Goal: Task Accomplishment & Management: Manage account settings

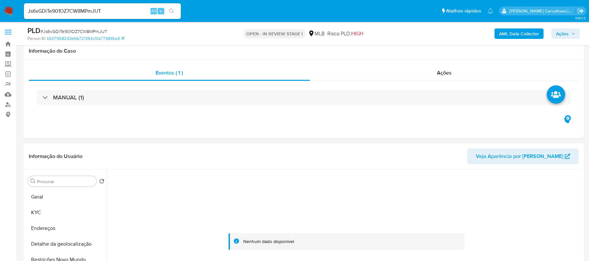
select select "10"
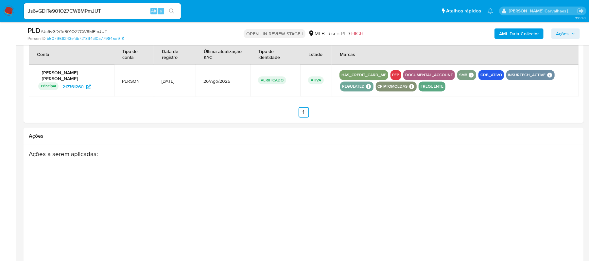
scroll to position [829, 0]
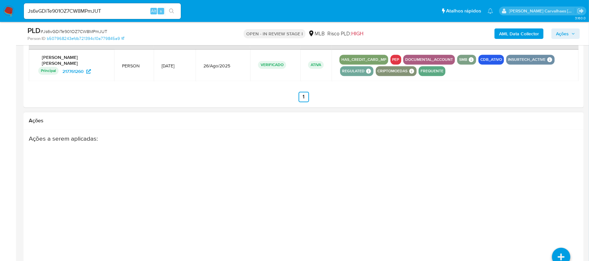
click at [40, 124] on h2 "Ações" at bounding box center [304, 121] width 550 height 7
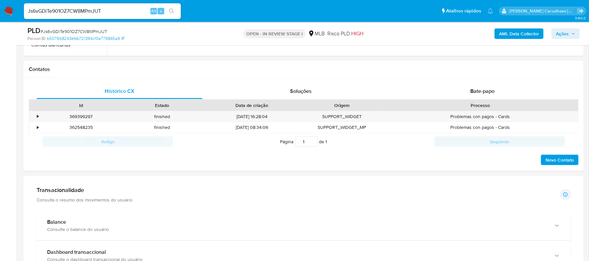
scroll to position [174, 0]
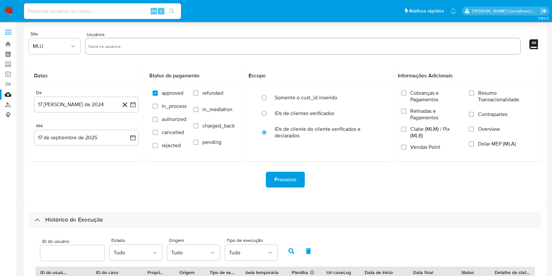
select select "10"
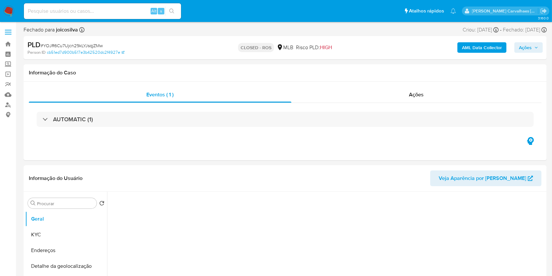
select select "10"
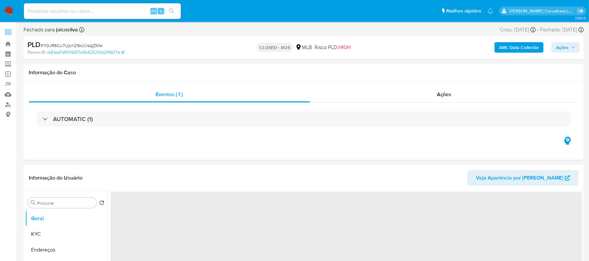
select select "10"
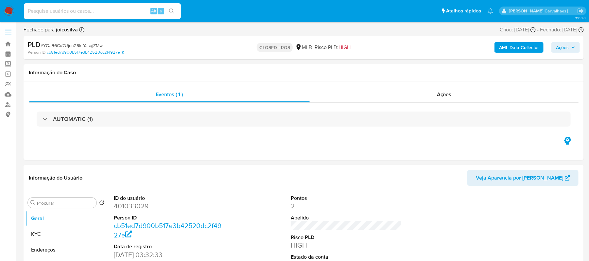
paste input "mSPlRZG1QCLmpGeRdAo3nnZq"
type input "mSPlRZG1QCLmpGeRdAo3nnZq"
click at [170, 15] on button "search-icon" at bounding box center [171, 11] width 13 height 9
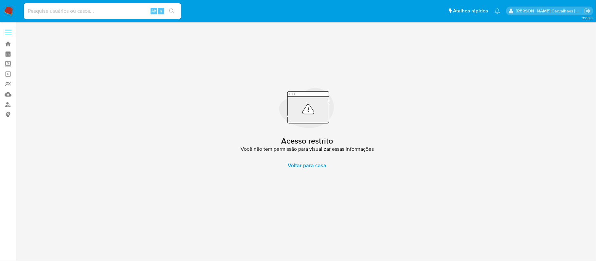
click at [92, 14] on input at bounding box center [102, 11] width 157 height 9
paste input "mSPlRZG1QCLmpGeRdAo3nnZq"
click at [25, 12] on input "mSPlRZG1QCLmpGeRdAo3nnZq" at bounding box center [102, 11] width 157 height 9
type input "mSPlRZG1QCLmpGeRdAo3nnZq"
click at [170, 9] on icon "search-icon" at bounding box center [171, 11] width 5 height 5
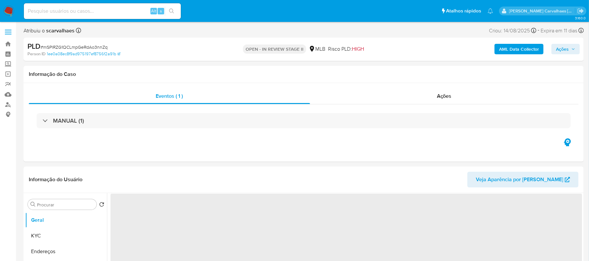
select select "10"
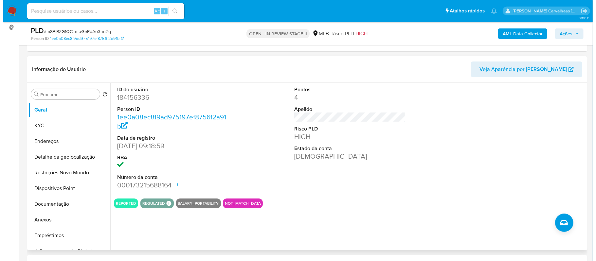
scroll to position [131, 0]
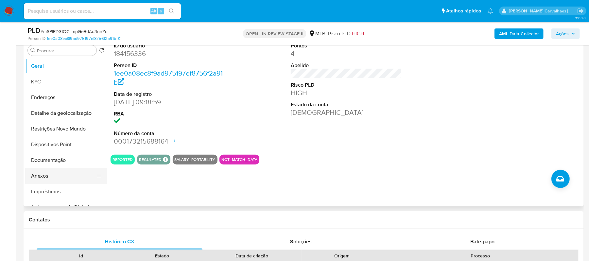
click at [46, 176] on button "Anexos" at bounding box center [63, 176] width 77 height 16
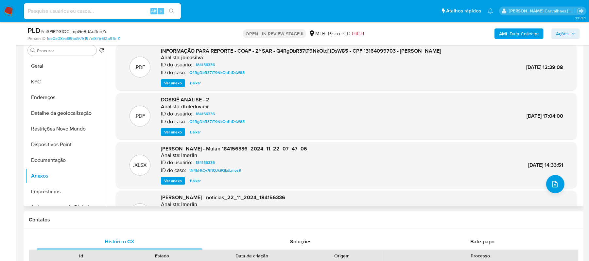
click at [175, 75] on p "ID do caso:" at bounding box center [173, 72] width 25 height 7
click at [175, 81] on span "Ver anexo" at bounding box center [173, 83] width 18 height 7
click at [556, 179] on button "upload-file" at bounding box center [556, 184] width 18 height 18
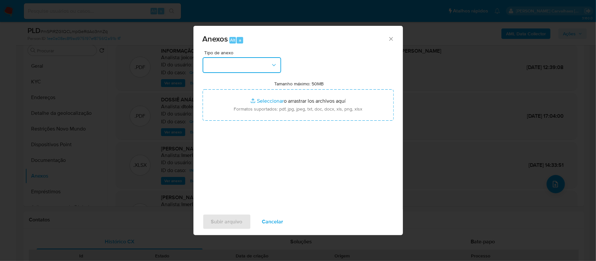
click at [276, 63] on icon "button" at bounding box center [274, 65] width 7 height 7
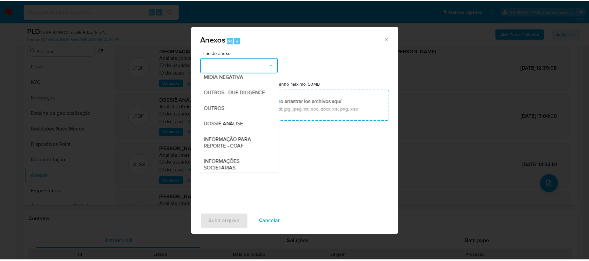
scroll to position [87, 0]
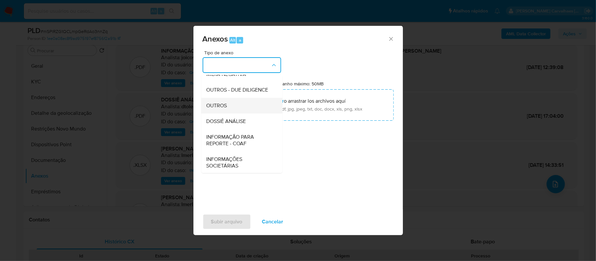
click at [236, 113] on div "OUTROS" at bounding box center [239, 106] width 67 height 16
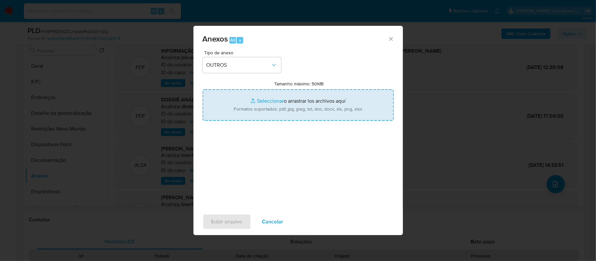
click at [269, 101] on input "Tamanho máximo: 50MB Seleccionar archivos" at bounding box center [298, 104] width 191 height 31
type input "C:\fakepath\3oSAR - mSPlRZG1QCLmpGeRdAo3nnZq - CPF 13164099703 - GUILHERME LOUR…"
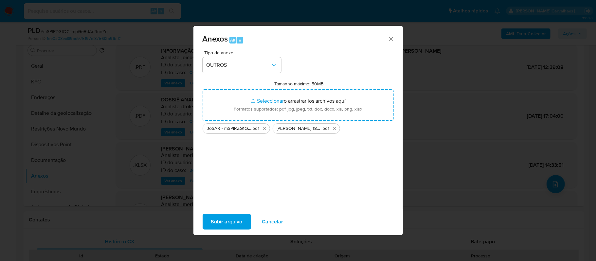
click at [232, 219] on span "Subir arquivo" at bounding box center [226, 222] width 31 height 14
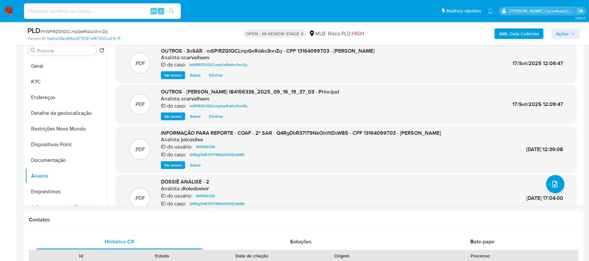
click at [563, 33] on span "Ações" at bounding box center [562, 33] width 13 height 10
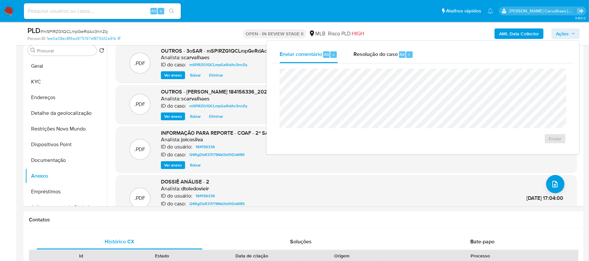
click at [575, 36] on span "Ações" at bounding box center [565, 33] width 19 height 9
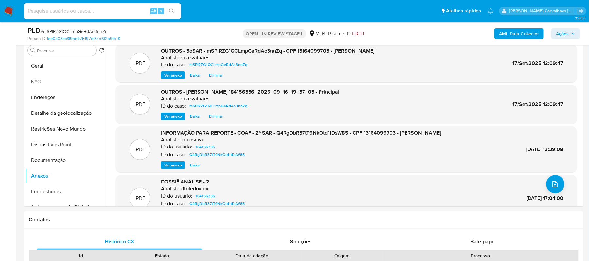
click at [562, 35] on span "Ações" at bounding box center [562, 33] width 13 height 10
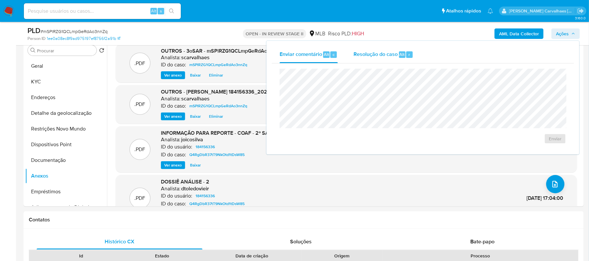
click at [380, 56] on span "Resolução do caso" at bounding box center [376, 54] width 44 height 8
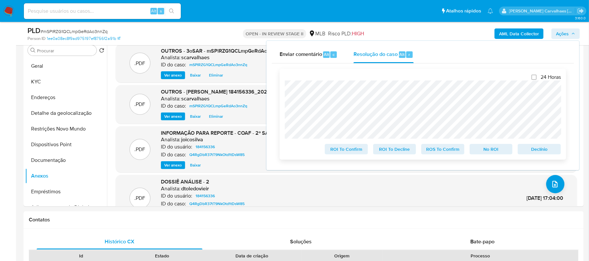
click at [358, 151] on span "ROI To Confirm" at bounding box center [347, 149] width 34 height 9
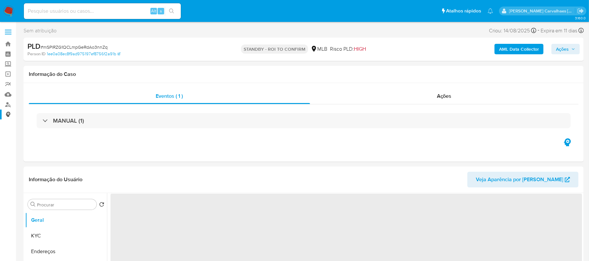
select select "10"
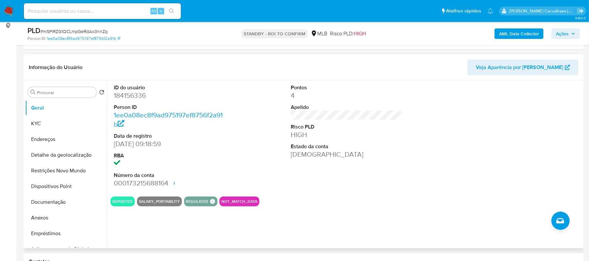
scroll to position [44, 0]
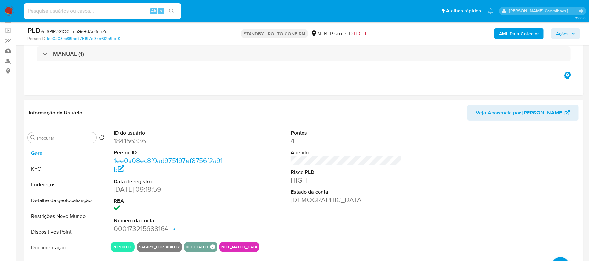
click at [97, 12] on input at bounding box center [102, 11] width 157 height 9
paste input "6wwij6ul1RotOeKNzmv4xNuL"
type input "6wwij6ul1RotOeKNzmv4xNuL"
click at [171, 9] on icon "search-icon" at bounding box center [171, 11] width 5 height 5
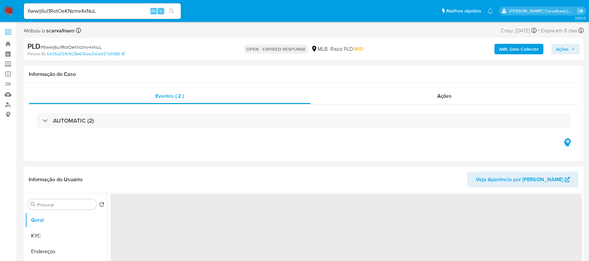
select select "10"
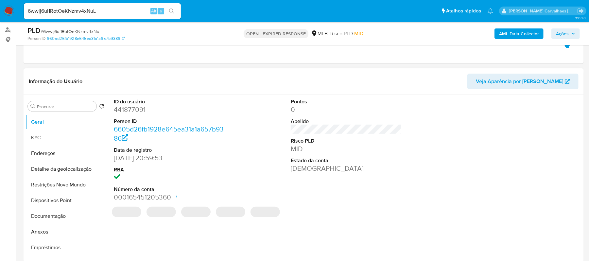
scroll to position [87, 0]
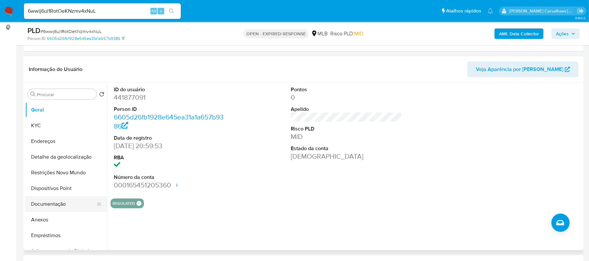
click at [58, 202] on button "Documentação" at bounding box center [63, 204] width 77 height 16
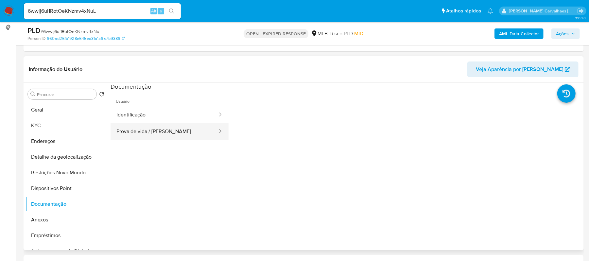
click at [146, 129] on button "Prova de vida / Selfie" at bounding box center [165, 131] width 108 height 17
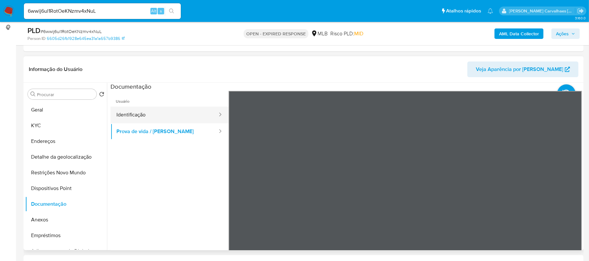
click at [133, 115] on button "Identificação" at bounding box center [165, 115] width 108 height 17
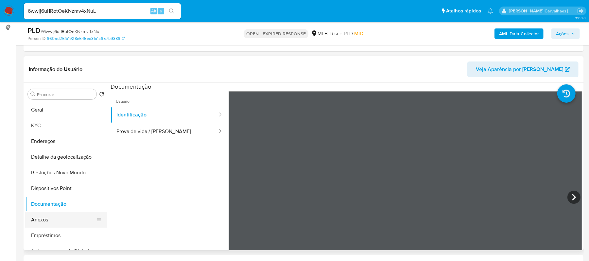
click at [53, 218] on button "Anexos" at bounding box center [63, 220] width 77 height 16
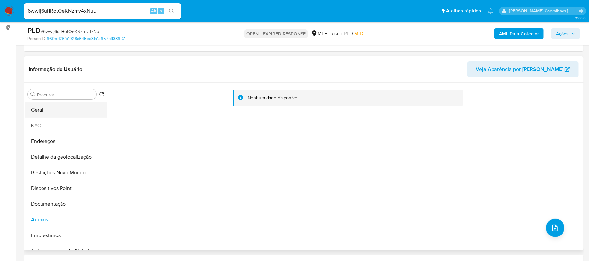
click at [38, 113] on button "Geral" at bounding box center [63, 110] width 77 height 16
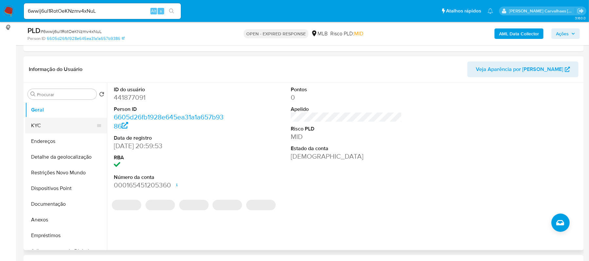
click at [35, 124] on button "KYC" at bounding box center [63, 126] width 77 height 16
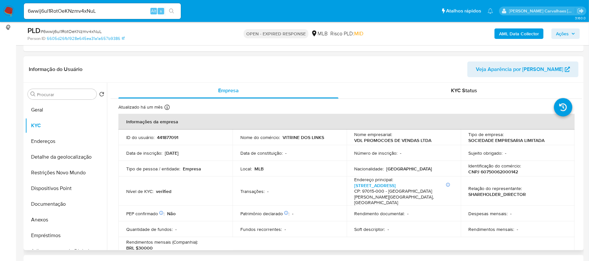
scroll to position [44, 0]
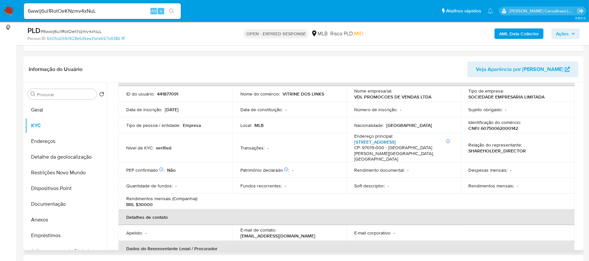
click at [372, 143] on link "Rua Doutor Bozano 636, Bonfim" at bounding box center [376, 142] width 42 height 7
drag, startPoint x: 113, startPoint y: 10, endPoint x: 5, endPoint y: 11, distance: 107.7
click at [5, 11] on nav "Pausado Ver notificaciones 6wwij6ul1RotOeKNzmv4xNuL Alt s Atalhos rápidos Presi…" at bounding box center [294, 11] width 589 height 22
paste input "F8UBF4WbSQqxXu88UPZn9LNZ"
type input "F8UBF4WbSQqxXu88UPZn9LNZ"
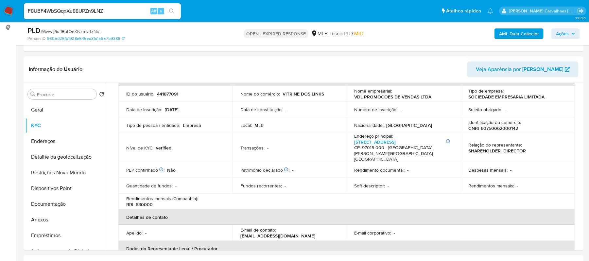
click at [174, 5] on div "F8UBF4WbSQqxXu88UPZn9LNZ Alt s" at bounding box center [102, 11] width 157 height 16
click at [170, 9] on icon "search-icon" at bounding box center [171, 11] width 5 height 5
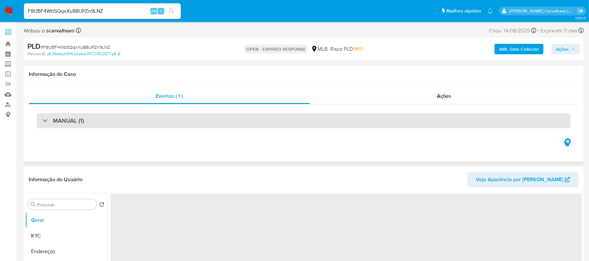
select select "10"
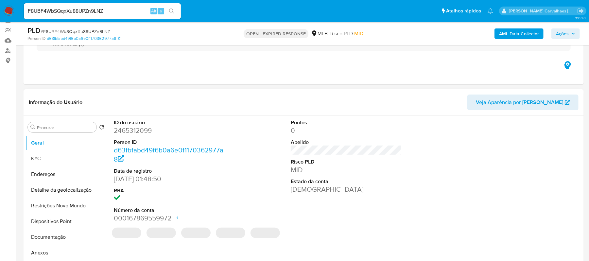
scroll to position [87, 0]
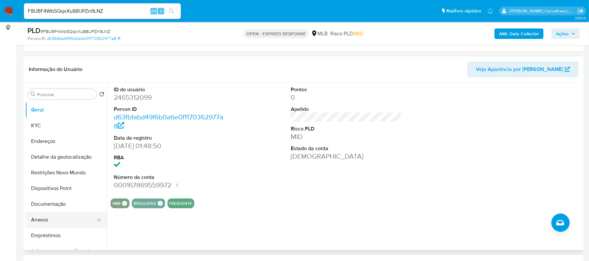
click at [43, 222] on button "Anexos" at bounding box center [63, 220] width 77 height 16
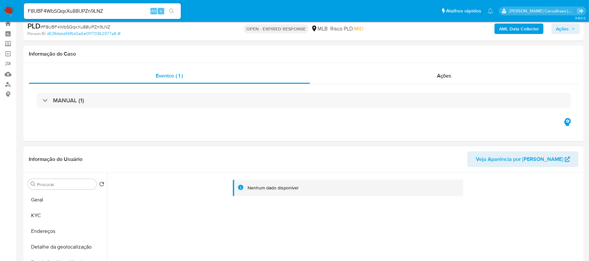
scroll to position [0, 0]
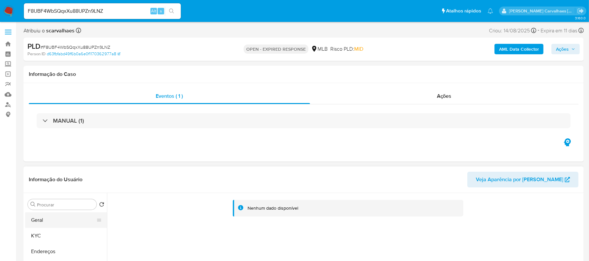
click at [50, 222] on button "Geral" at bounding box center [63, 220] width 77 height 16
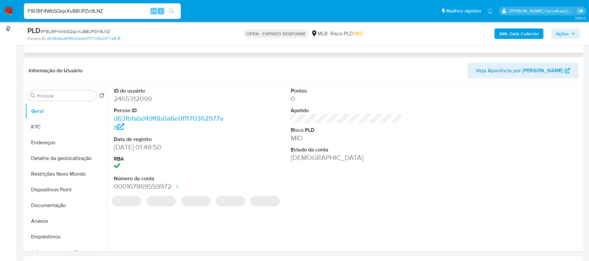
scroll to position [87, 0]
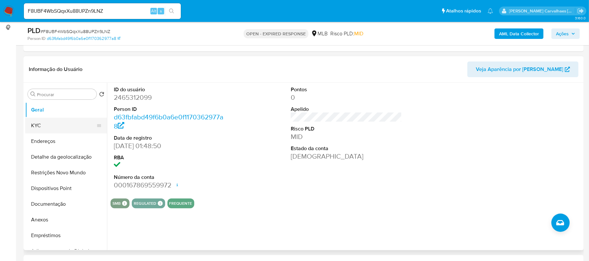
click at [65, 125] on button "KYC" at bounding box center [63, 126] width 77 height 16
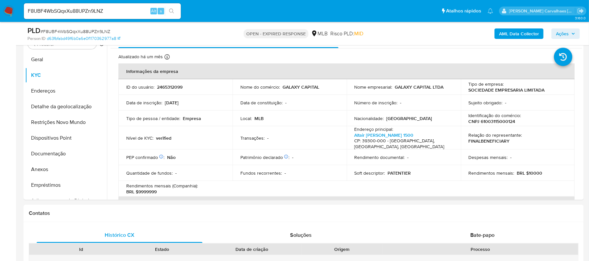
scroll to position [141, 0]
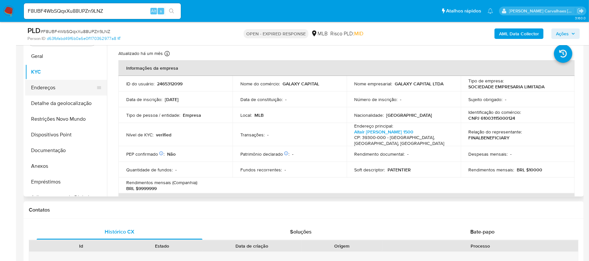
click at [46, 86] on button "Endereços" at bounding box center [63, 88] width 77 height 16
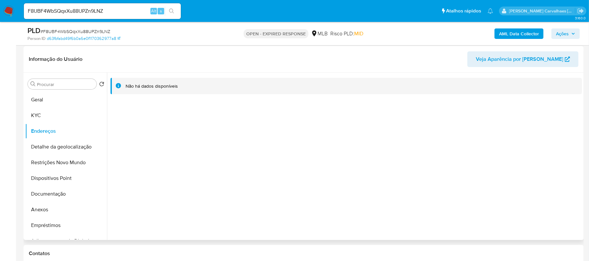
scroll to position [54, 0]
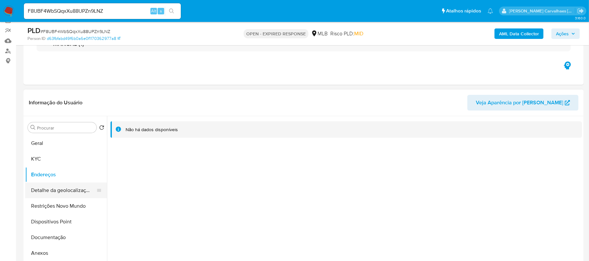
click at [50, 190] on button "Detalhe da geolocalização" at bounding box center [63, 191] width 77 height 16
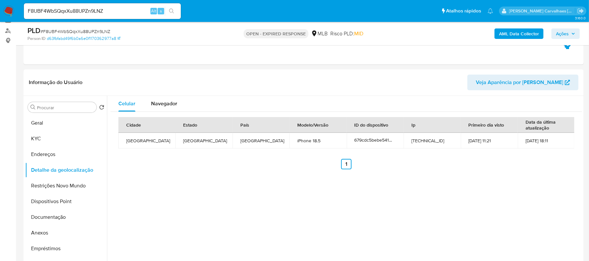
scroll to position [90, 0]
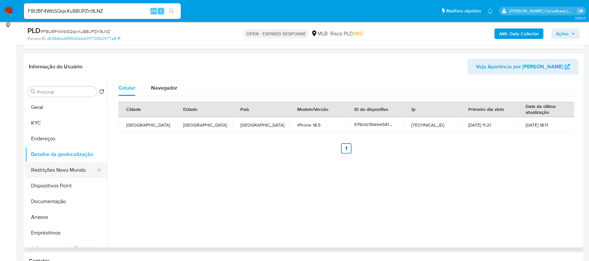
click at [58, 175] on button "Restrições Novo Mundo" at bounding box center [63, 170] width 77 height 16
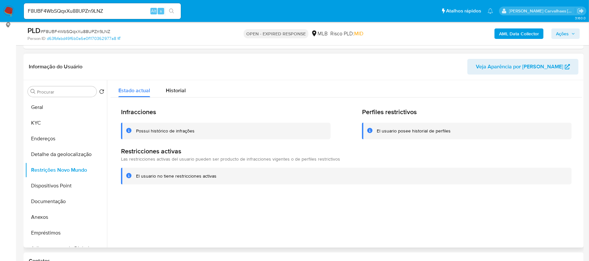
drag, startPoint x: 136, startPoint y: 175, endPoint x: 223, endPoint y: 177, distance: 86.1
click at [223, 177] on div "El usuario no tiene restricciones activas" at bounding box center [351, 176] width 431 height 6
click at [58, 186] on button "Dispositivos Point" at bounding box center [63, 186] width 77 height 16
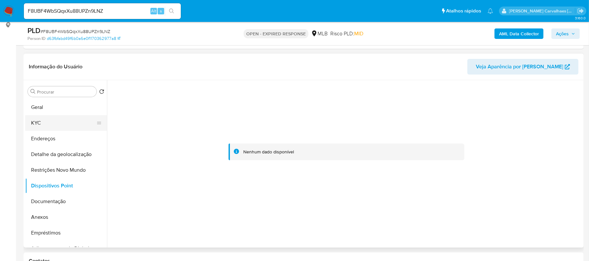
click at [58, 126] on button "KYC" at bounding box center [63, 123] width 77 height 16
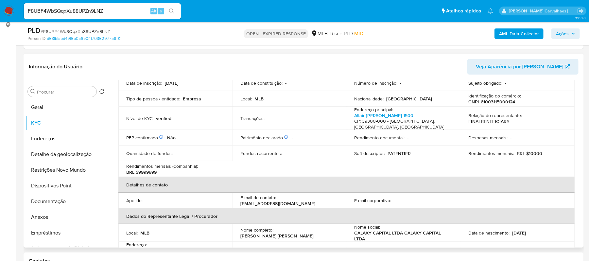
scroll to position [131, 0]
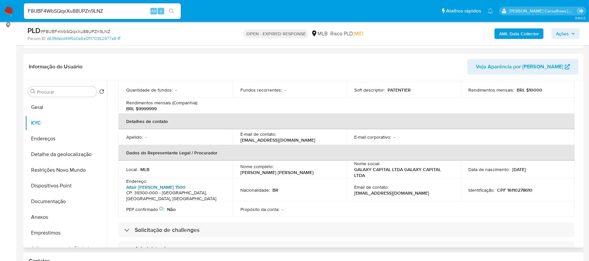
click at [159, 185] on link "Altair Cordeiro 1500" at bounding box center [155, 187] width 59 height 7
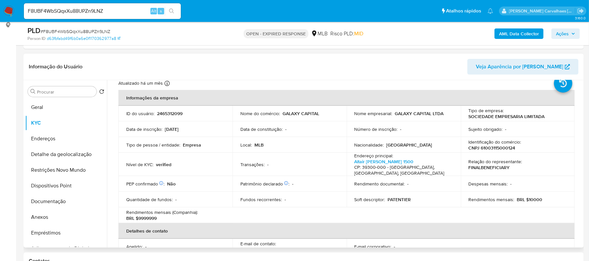
scroll to position [0, 0]
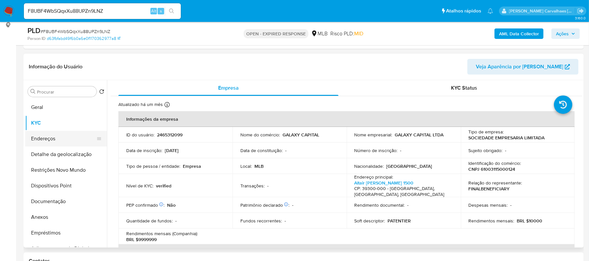
click at [57, 142] on button "Endereços" at bounding box center [63, 139] width 77 height 16
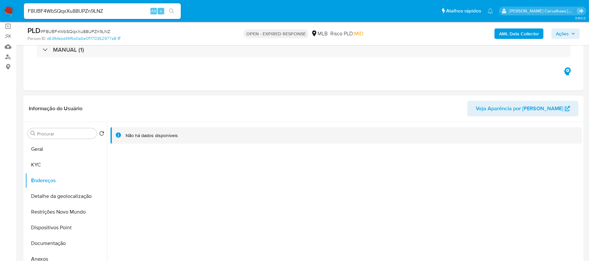
scroll to position [131, 0]
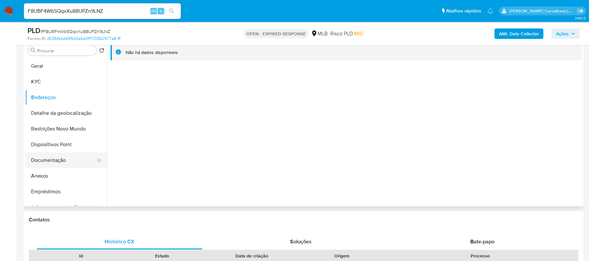
click at [57, 157] on button "Documentação" at bounding box center [63, 160] width 77 height 16
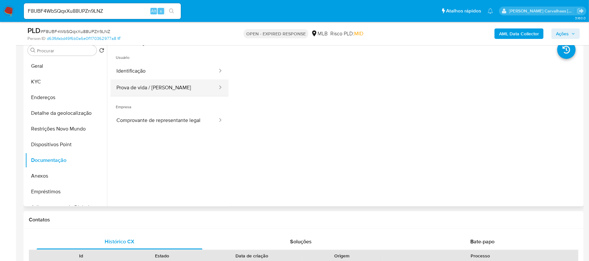
click at [139, 92] on button "Prova de vida / Selfie" at bounding box center [165, 88] width 108 height 17
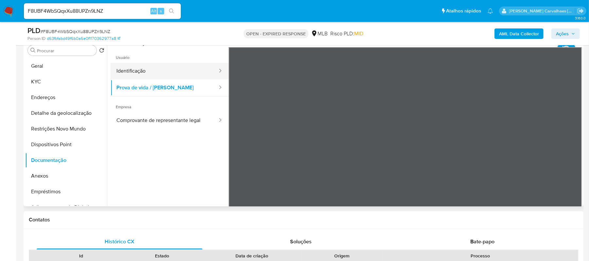
click at [165, 72] on button "Identificação" at bounding box center [165, 71] width 108 height 17
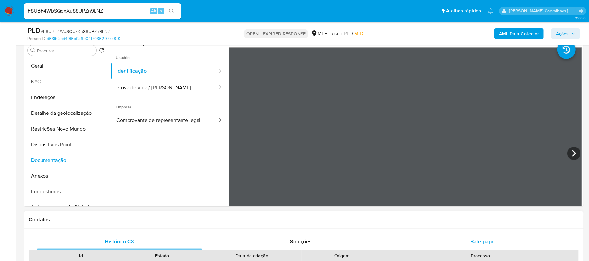
click at [486, 242] on span "Bate-papo" at bounding box center [483, 242] width 24 height 8
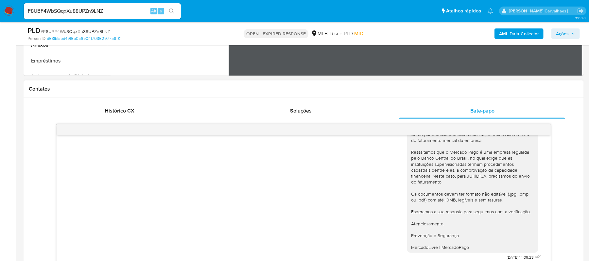
scroll to position [436, 0]
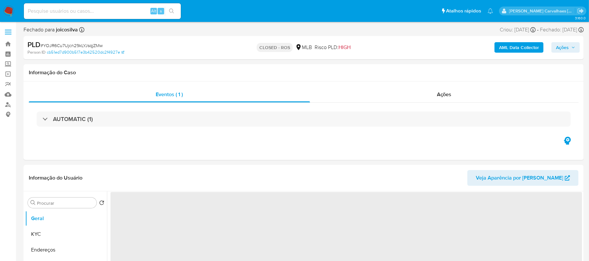
select select "10"
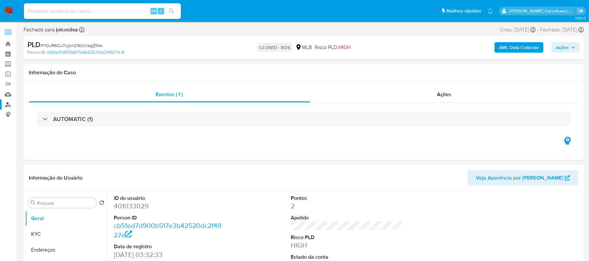
click at [9, 102] on link "Localizador de pessoas" at bounding box center [39, 104] width 78 height 10
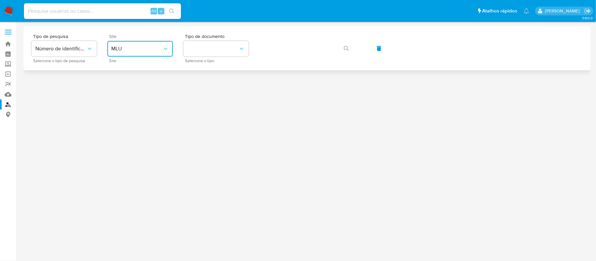
click at [165, 48] on icon "site_id" at bounding box center [165, 48] width 7 height 7
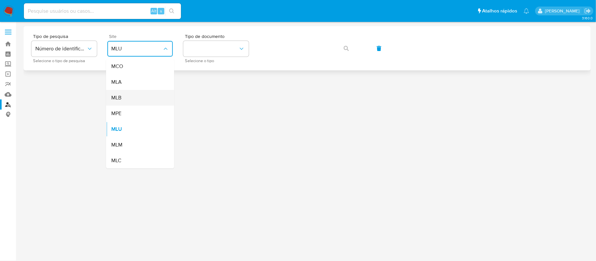
click at [137, 96] on div "MLB" at bounding box center [138, 98] width 54 height 16
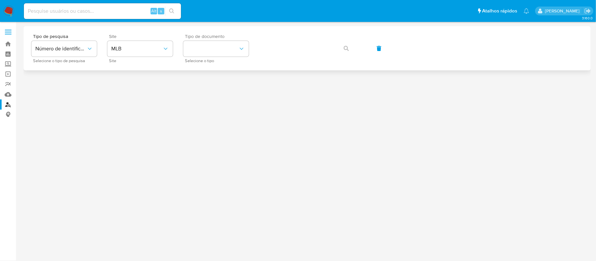
click at [204, 59] on span "Selecione o tipo" at bounding box center [217, 60] width 65 height 3
click at [204, 52] on button "identificationType" at bounding box center [215, 49] width 65 height 16
click at [203, 86] on div "CPF CPF" at bounding box center [214, 92] width 54 height 22
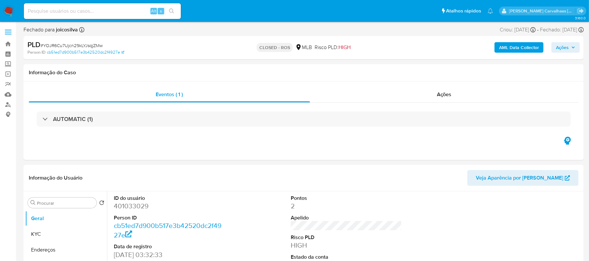
select select "10"
click at [7, 104] on link "Localizador de pessoas" at bounding box center [39, 104] width 78 height 10
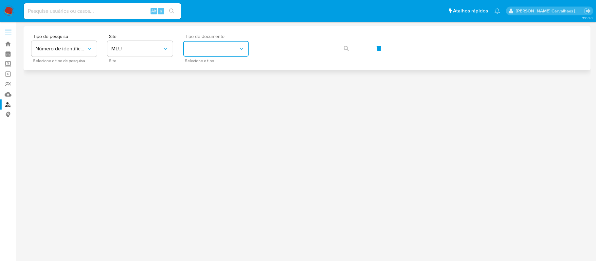
click at [211, 48] on button "identificationType" at bounding box center [215, 49] width 65 height 16
click at [154, 51] on span "MLU" at bounding box center [136, 48] width 51 height 7
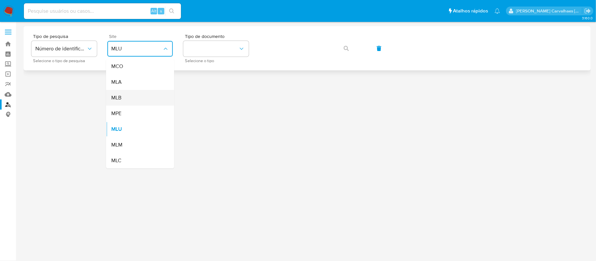
click at [139, 94] on div "MLB" at bounding box center [138, 98] width 54 height 16
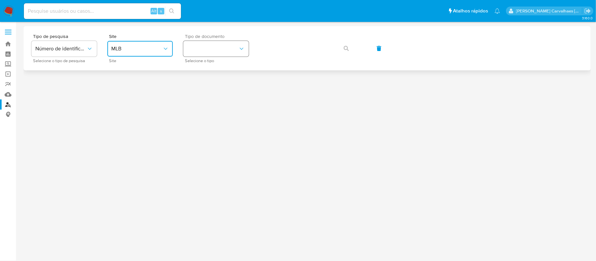
click at [216, 50] on button "identificationType" at bounding box center [215, 49] width 65 height 16
click at [210, 91] on div "CPF CPF" at bounding box center [214, 92] width 54 height 22
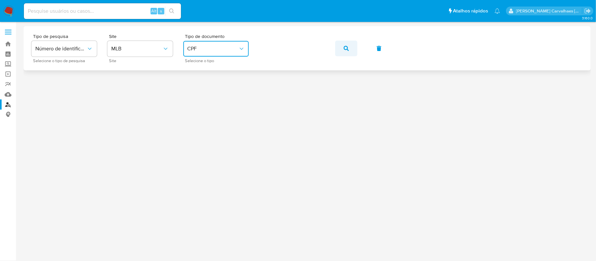
click at [346, 46] on icon "button" at bounding box center [346, 48] width 5 height 5
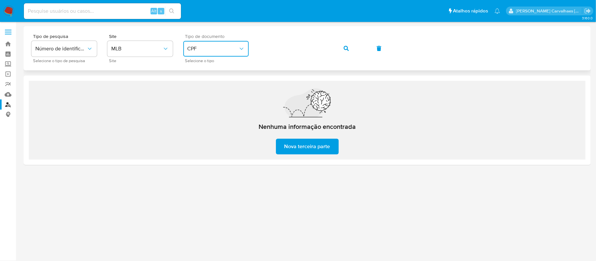
click at [239, 51] on icon "identificationType" at bounding box center [241, 48] width 7 height 7
click at [209, 71] on div "CNPJ CNPJ" at bounding box center [214, 70] width 54 height 22
click at [344, 49] on icon "button" at bounding box center [346, 48] width 5 height 5
click at [252, 53] on div "Tipo de pesquisa Número de identificação Selecione o tipo de pesquisa Site MLB …" at bounding box center [306, 48] width 551 height 28
click at [238, 47] on span "CNPJ" at bounding box center [212, 48] width 51 height 7
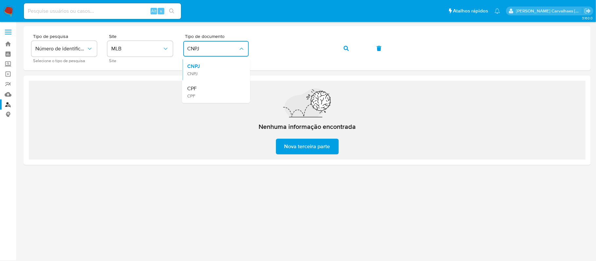
click at [202, 92] on div "CPF CPF" at bounding box center [214, 92] width 54 height 22
click at [342, 50] on button "button" at bounding box center [346, 49] width 22 height 16
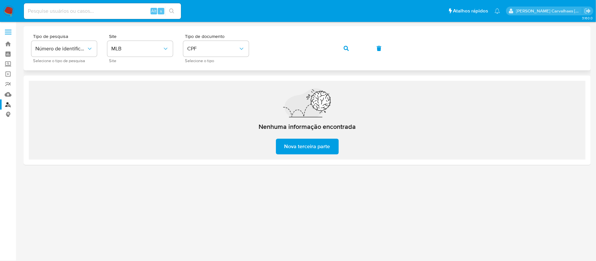
click at [250, 40] on div "Tipo de pesquisa Número de identificação Selecione o tipo de pesquisa Site MLB …" at bounding box center [306, 48] width 551 height 28
click at [340, 47] on button "button" at bounding box center [346, 49] width 22 height 16
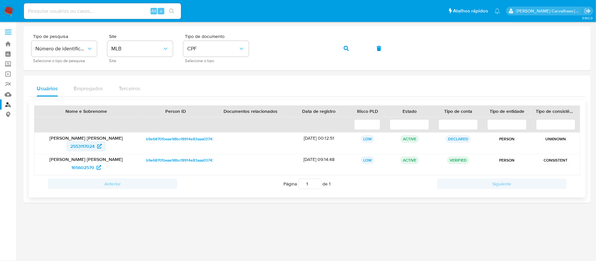
click at [88, 148] on span "2553117024" at bounding box center [82, 146] width 24 height 10
click at [90, 163] on span "165602579" at bounding box center [82, 167] width 23 height 10
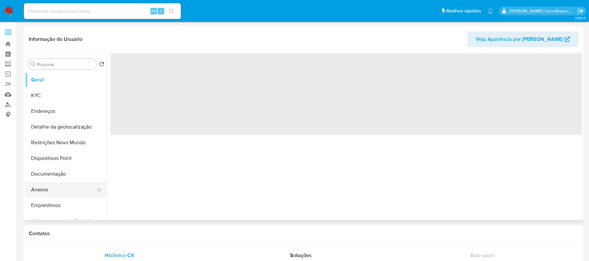
select select "10"
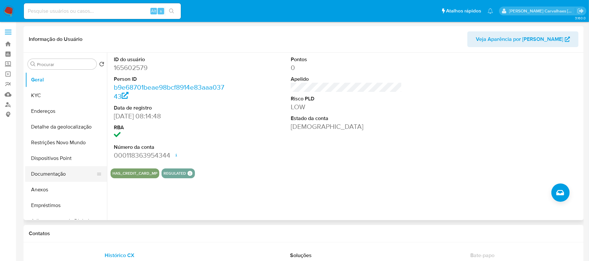
click at [65, 173] on button "Documentação" at bounding box center [63, 174] width 77 height 16
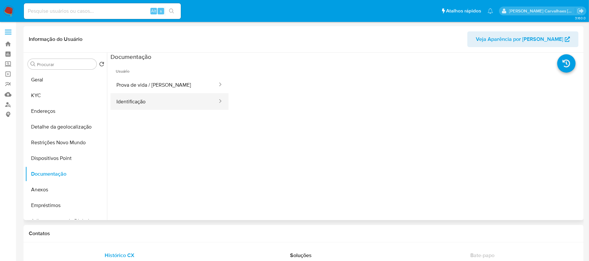
click at [143, 105] on button "Identificação" at bounding box center [165, 101] width 108 height 17
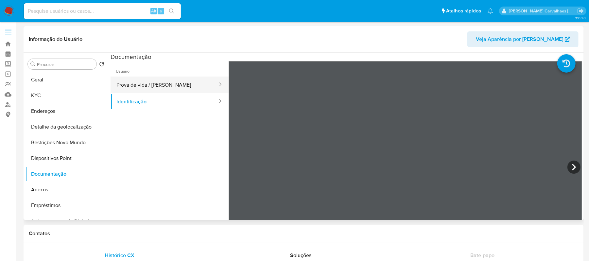
click at [139, 84] on button "Prova de vida / [PERSON_NAME]" at bounding box center [165, 85] width 108 height 17
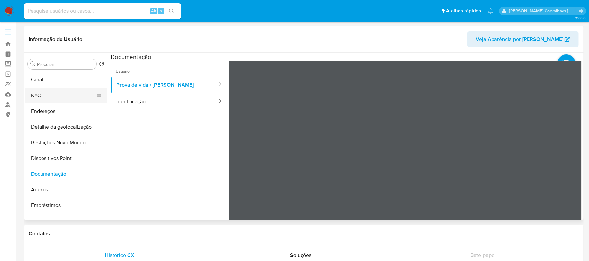
click at [30, 95] on button "KYC" at bounding box center [63, 96] width 77 height 16
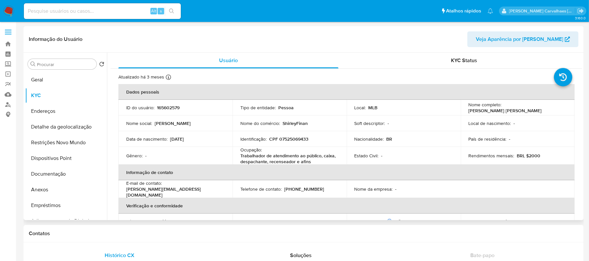
scroll to position [44, 0]
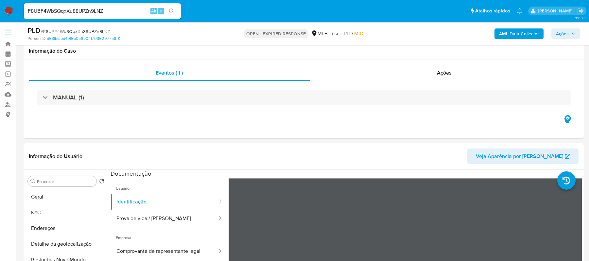
select select "10"
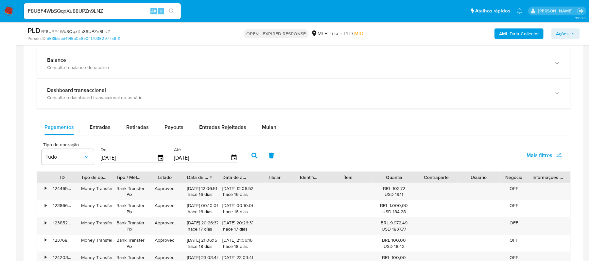
scroll to position [50, 0]
click at [42, 190] on div "•" at bounding box center [42, 191] width 11 height 17
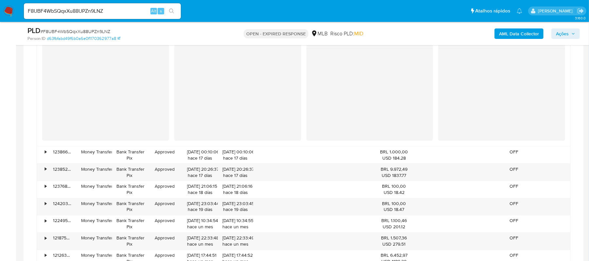
scroll to position [698, 0]
click at [47, 173] on div "•" at bounding box center [42, 171] width 11 height 17
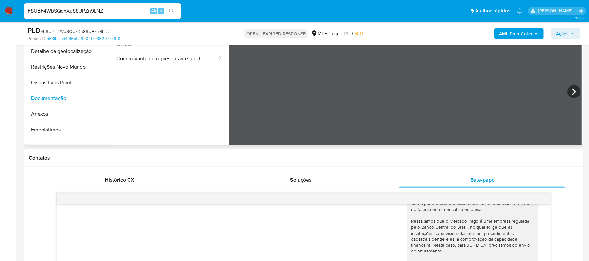
scroll to position [174, 0]
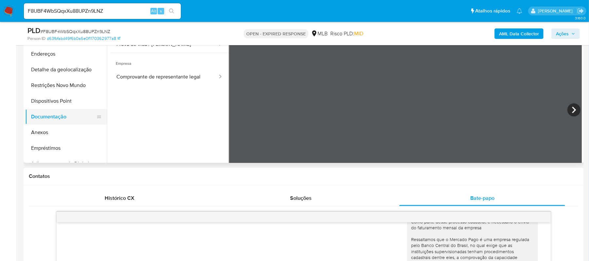
click at [56, 113] on button "Documentação" at bounding box center [63, 117] width 77 height 16
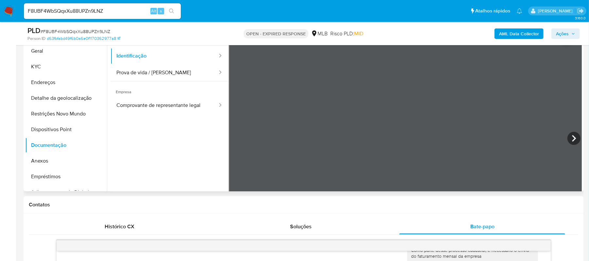
scroll to position [131, 0]
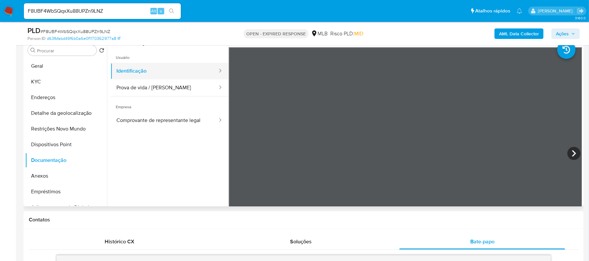
click at [153, 73] on button "Identificação" at bounding box center [165, 71] width 108 height 17
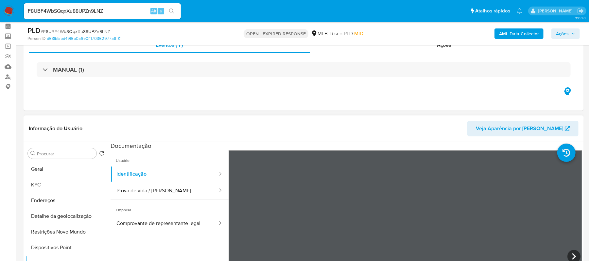
scroll to position [44, 0]
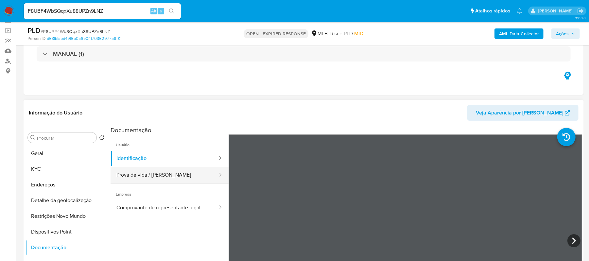
click at [172, 179] on button "Prova de vida / [PERSON_NAME]" at bounding box center [165, 175] width 108 height 17
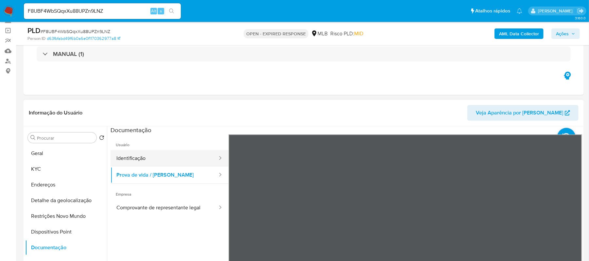
click at [130, 155] on button "Identificação" at bounding box center [165, 158] width 108 height 17
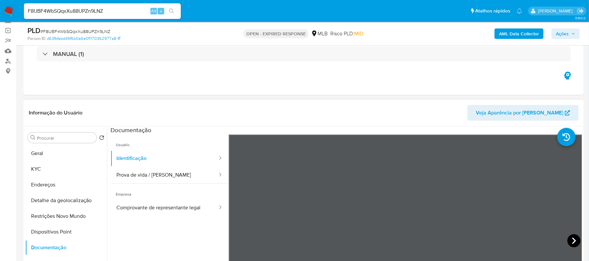
click at [568, 237] on icon at bounding box center [574, 240] width 13 height 13
click at [435, 125] on div "Informação do Usuário Veja Aparência por Pessoa Procurar Retornar ao pedido pad…" at bounding box center [304, 197] width 561 height 194
click at [72, 153] on button "Geral" at bounding box center [63, 154] width 77 height 16
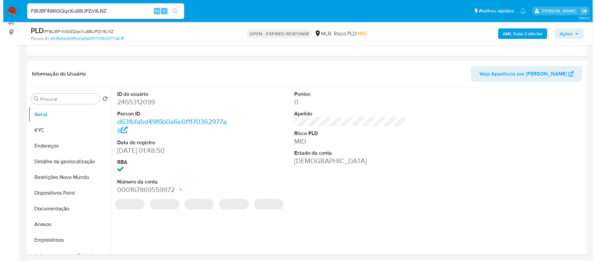
scroll to position [131, 0]
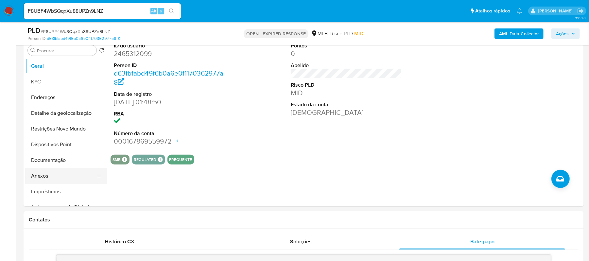
click at [65, 171] on button "Anexos" at bounding box center [63, 176] width 77 height 16
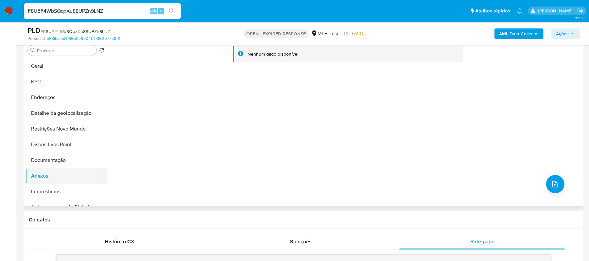
click at [39, 174] on button "Anexos" at bounding box center [63, 176] width 77 height 16
click at [551, 181] on icon "upload-file" at bounding box center [555, 184] width 8 height 8
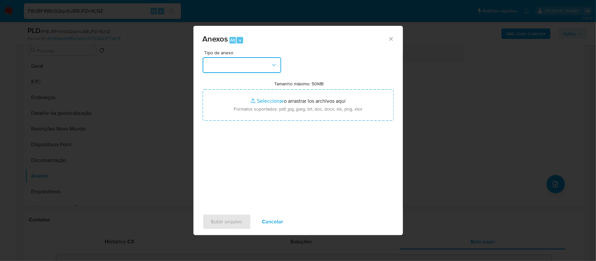
click at [269, 65] on button "button" at bounding box center [242, 65] width 79 height 16
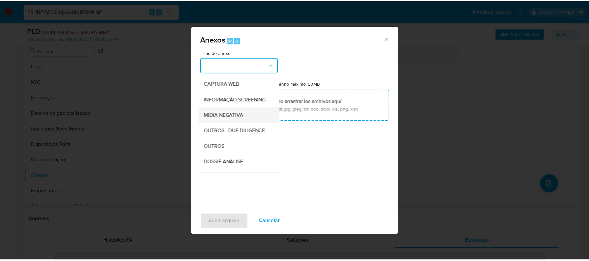
scroll to position [87, 0]
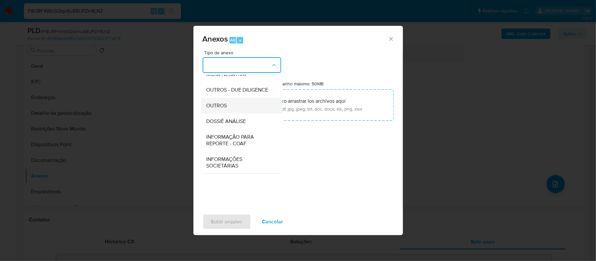
click at [244, 114] on div "OUTROS" at bounding box center [239, 106] width 67 height 16
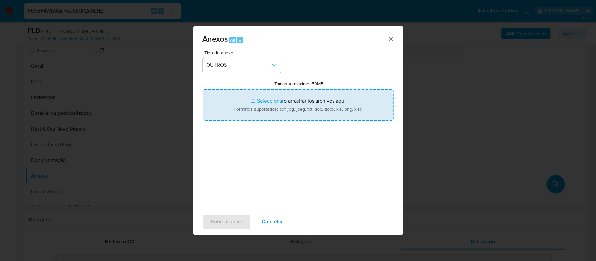
click at [261, 101] on input "Tamanho máximo: 50MB Seleccionar archivos" at bounding box center [298, 104] width 191 height 31
type input "C:\fakepath\MulanGALAXY CAPITAL LTDA 2465312099_2025_09_12_07_08_45 - Principal…"
click at [262, 102] on input "Tamanho máximo: 50MB Seleccionar archivos" at bounding box center [298, 104] width 191 height 31
type input "C:\fakepath\SAR - xxxx - CNPJ 61003115000124 - GALAXY CAPITAL LTDA.pdf"
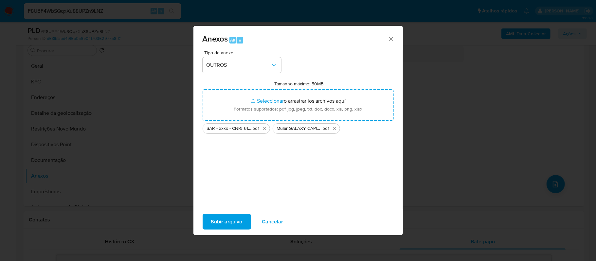
click at [223, 220] on span "Subir arquivo" at bounding box center [226, 222] width 31 height 14
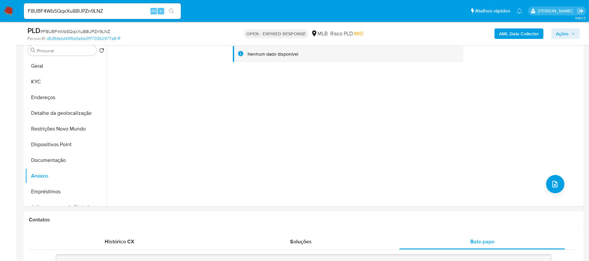
click at [567, 36] on span "Ações" at bounding box center [562, 33] width 13 height 10
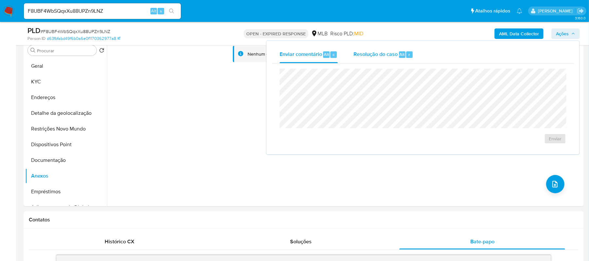
click at [380, 60] on div "Resolução do caso Alt r" at bounding box center [384, 54] width 60 height 17
drag, startPoint x: 361, startPoint y: 79, endPoint x: 204, endPoint y: 140, distance: 168.6
click at [204, 140] on div "Nenhum dado disponível" at bounding box center [344, 123] width 475 height 168
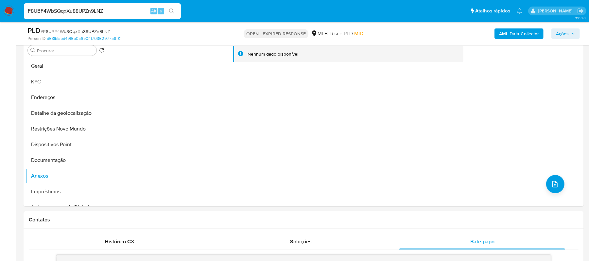
drag, startPoint x: 106, startPoint y: 12, endPoint x: 20, endPoint y: 13, distance: 86.1
click at [20, 13] on nav "Pausado Ver notificaciones F8UBF4WbSQqxXu88UPZn9LNZ Alt s Atalhos rápidos Presi…" at bounding box center [294, 11] width 589 height 22
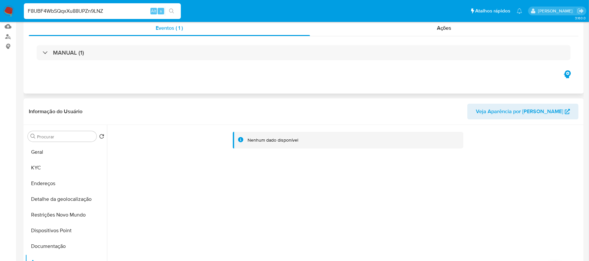
scroll to position [0, 0]
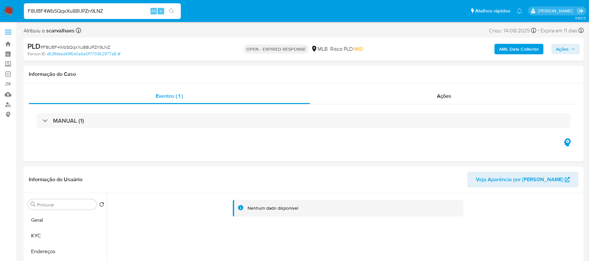
click at [111, 12] on input "F8UBF4WbSQqxXu88UPZn9LNZ" at bounding box center [102, 11] width 157 height 9
drag, startPoint x: 111, startPoint y: 12, endPoint x: 19, endPoint y: 14, distance: 92.6
click at [19, 14] on nav "Pausado Ver notificaciones F8UBF4WbSQqxXu88UPZn9LNZ Alt s Atalhos rápidos Presi…" at bounding box center [294, 11] width 589 height 22
paste input "TAYzQN9GUKbQlizjk4nP2VRl"
type input "TAYzQN9GUKbQlizjk4nP2VRl"
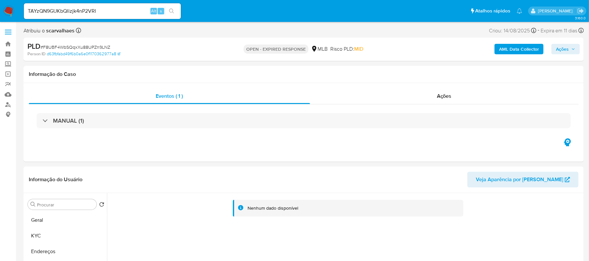
click at [175, 13] on button "search-icon" at bounding box center [171, 11] width 13 height 9
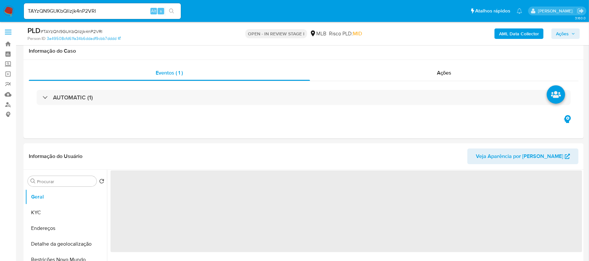
scroll to position [44, 0]
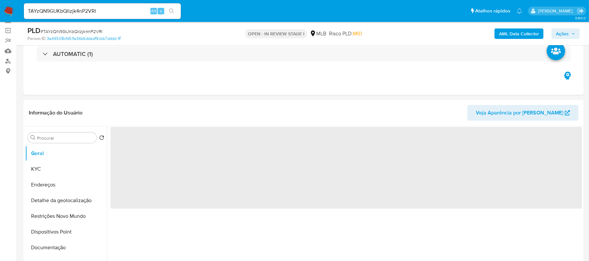
select select "10"
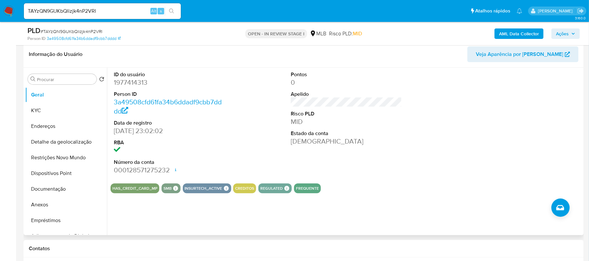
scroll to position [87, 0]
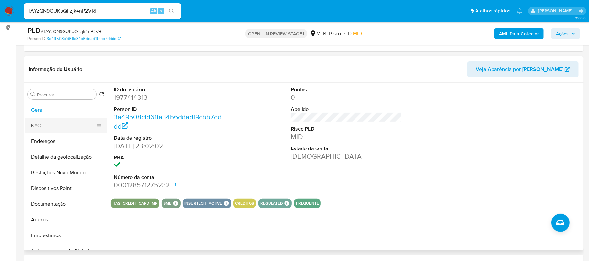
click at [41, 126] on button "KYC" at bounding box center [63, 126] width 77 height 16
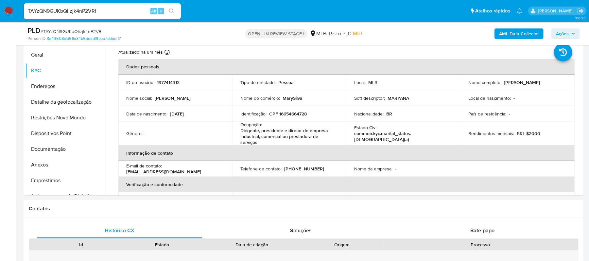
scroll to position [155, 0]
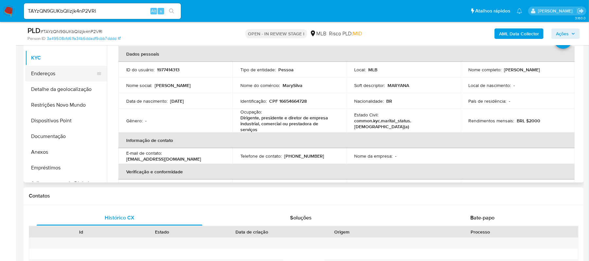
click at [63, 71] on button "Endereços" at bounding box center [63, 74] width 77 height 16
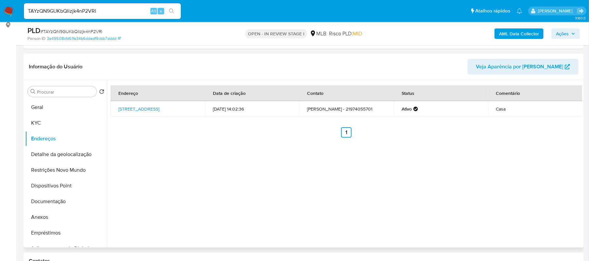
scroll to position [67, 0]
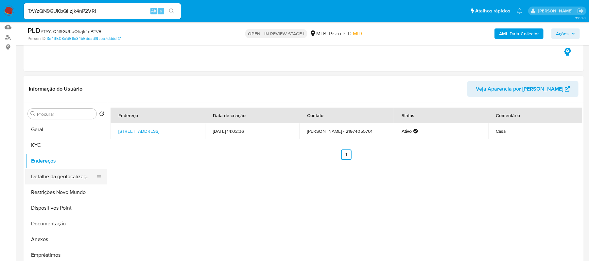
click at [67, 173] on button "Detalhe da geolocalização" at bounding box center [63, 177] width 77 height 16
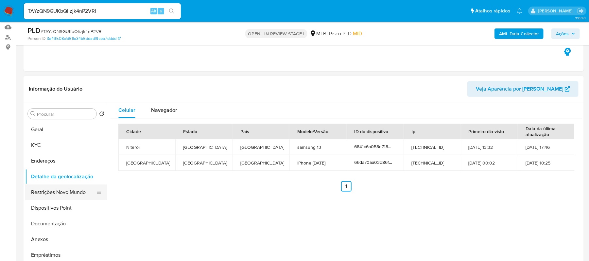
click at [71, 194] on button "Restrições Novo Mundo" at bounding box center [63, 193] width 77 height 16
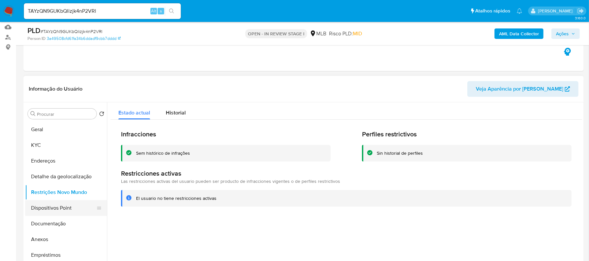
click at [67, 211] on button "Dispositivos Point" at bounding box center [63, 208] width 77 height 16
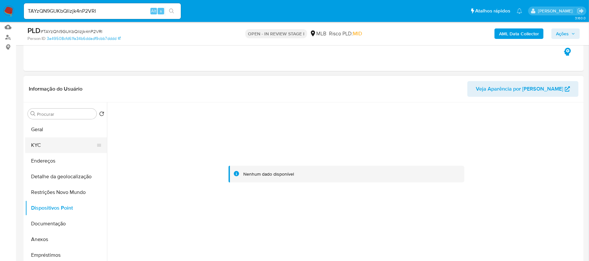
click at [50, 146] on button "KYC" at bounding box center [63, 145] width 77 height 16
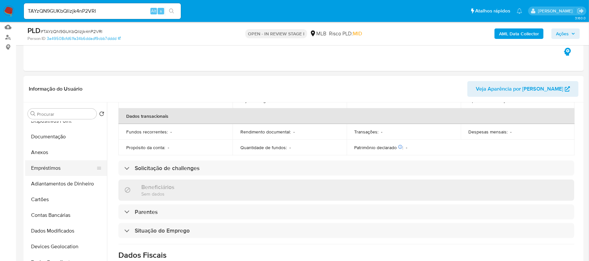
scroll to position [0, 0]
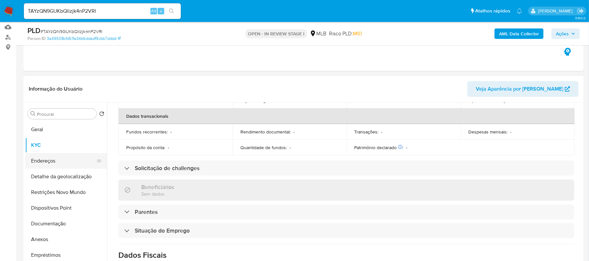
click at [56, 160] on button "Endereços" at bounding box center [63, 161] width 77 height 16
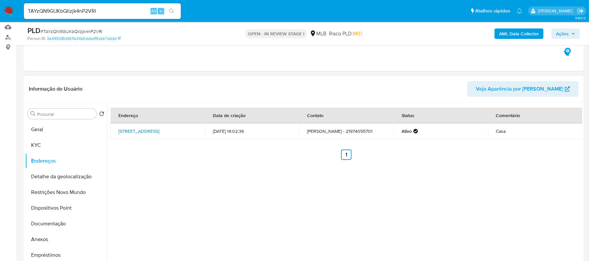
click at [140, 128] on link "Rua D 19, Niterói, Rio De Janeiro, 24141095, Brasil 19" at bounding box center [138, 131] width 41 height 7
click at [57, 127] on button "Geral" at bounding box center [63, 130] width 77 height 16
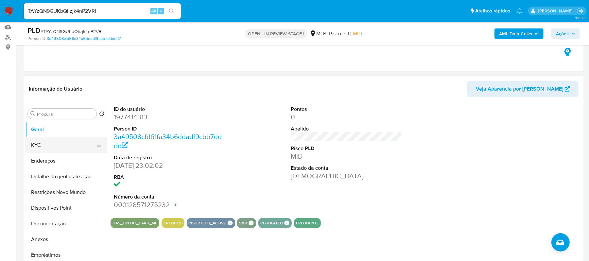
click at [65, 145] on button "KYC" at bounding box center [63, 145] width 77 height 16
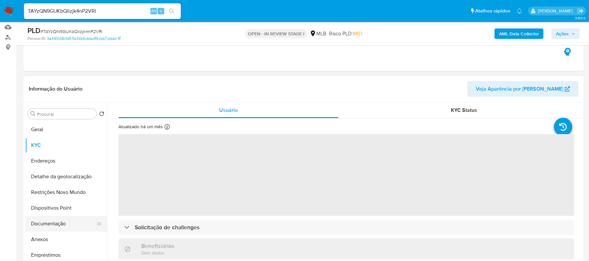
click at [63, 221] on button "Documentação" at bounding box center [63, 224] width 77 height 16
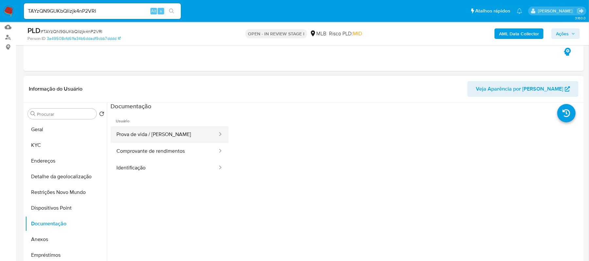
click at [150, 131] on button "Prova de vida / Selfie" at bounding box center [165, 134] width 108 height 17
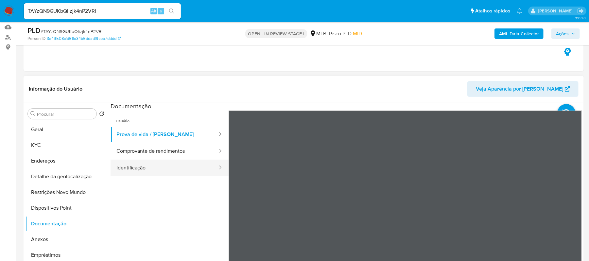
click at [180, 164] on button "Identificação" at bounding box center [165, 168] width 108 height 17
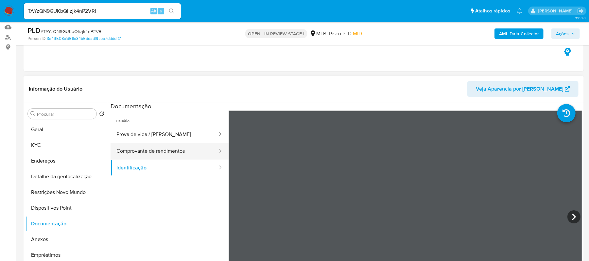
click at [184, 151] on button "Comprovante de rendimentos" at bounding box center [165, 151] width 108 height 17
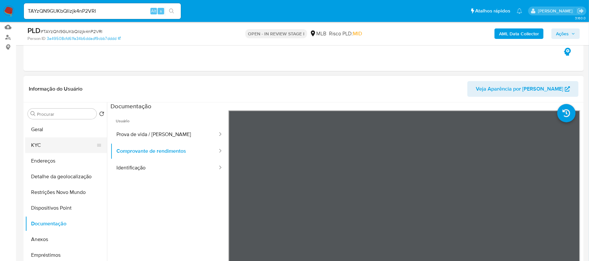
click at [41, 148] on button "KYC" at bounding box center [63, 145] width 77 height 16
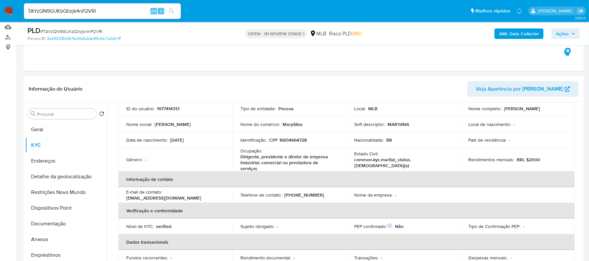
scroll to position [19, 0]
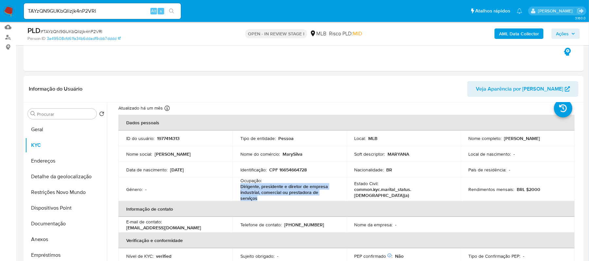
drag, startPoint x: 240, startPoint y: 185, endPoint x: 318, endPoint y: 188, distance: 78.0
click at [336, 188] on div "Ocupação : Dirigente, presidente e diretor de empresa industrial, comercial ou …" at bounding box center [290, 190] width 99 height 24
copy p "Dirigente, presidente e diretor de empresa industrial, comercial ou prestadora …"
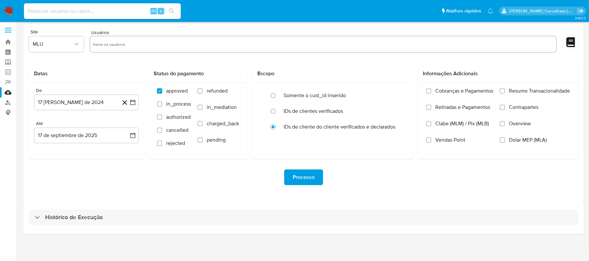
scroll to position [3, 0]
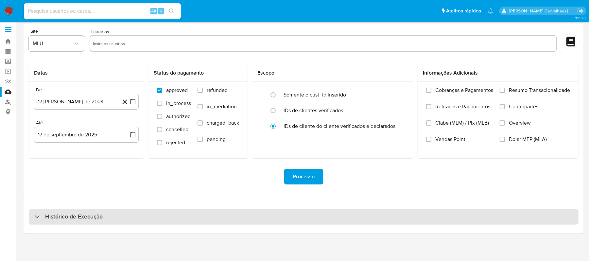
click at [41, 214] on div "Histórico de Execução" at bounding box center [69, 217] width 68 height 8
select select "10"
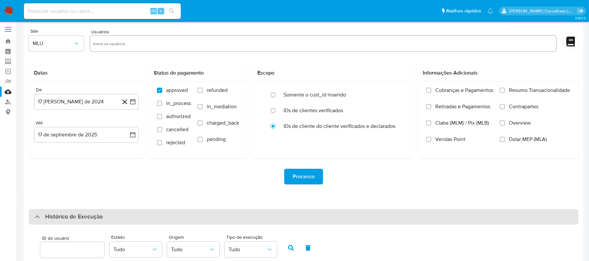
click at [41, 214] on div "Histórico de Execução" at bounding box center [69, 217] width 68 height 8
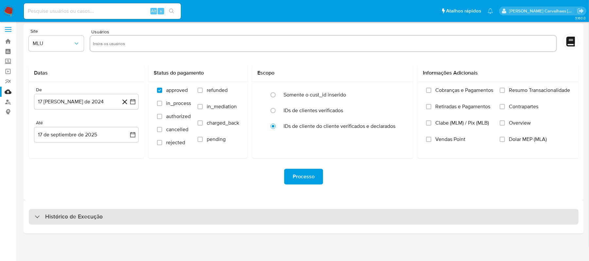
click at [85, 218] on h3 "Histórico de Execução" at bounding box center [74, 217] width 58 height 8
select select "10"
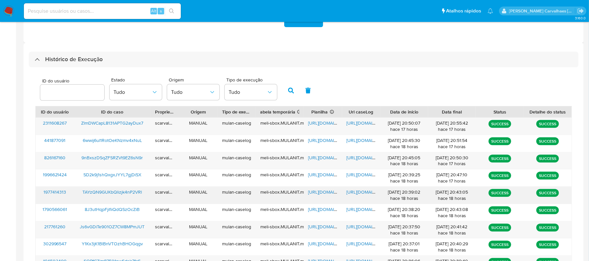
scroll to position [177, 0]
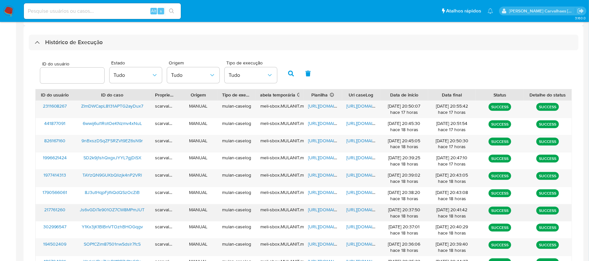
click at [359, 208] on span "[URL][DOMAIN_NAME]" at bounding box center [369, 209] width 45 height 7
click at [356, 174] on span "[URL][DOMAIN_NAME]" at bounding box center [369, 175] width 45 height 7
click at [320, 174] on span "[URL][DOMAIN_NAME]" at bounding box center [331, 175] width 45 height 7
click at [323, 212] on span "[URL][DOMAIN_NAME]" at bounding box center [331, 209] width 45 height 7
click at [323, 175] on span "https://docs.google.com/spreadsheets/d/1qkzEAu174yKrTLrd6A8LhzTldY4OdY8VEtxJvUC…" at bounding box center [331, 175] width 45 height 7
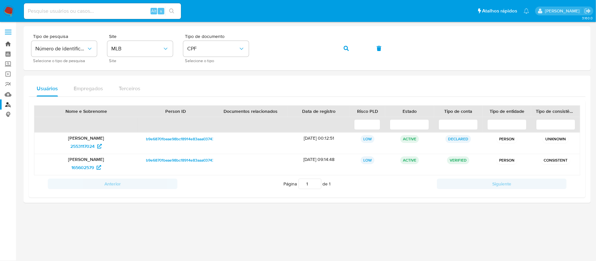
click at [7, 42] on link "Bandeja" at bounding box center [39, 44] width 78 height 10
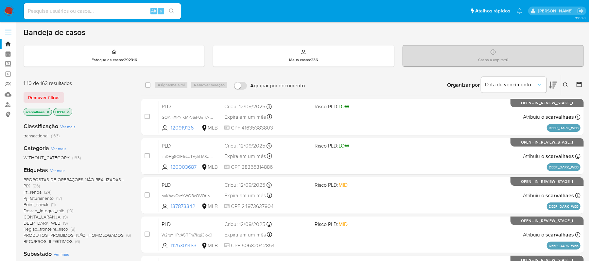
click at [49, 112] on icon "close-filter" at bounding box center [48, 112] width 4 height 4
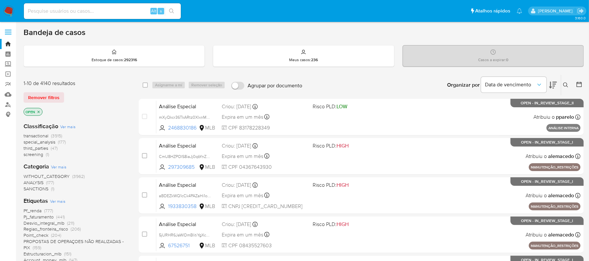
click at [40, 112] on icon "close-filter" at bounding box center [39, 112] width 4 height 4
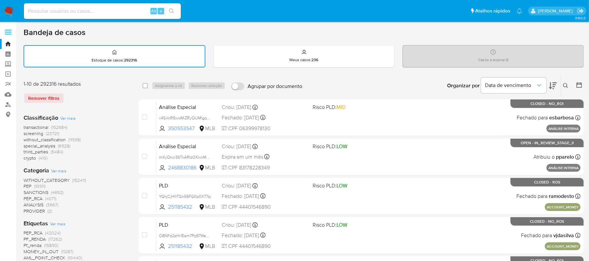
click at [58, 221] on span "Ver mais" at bounding box center [57, 224] width 15 height 6
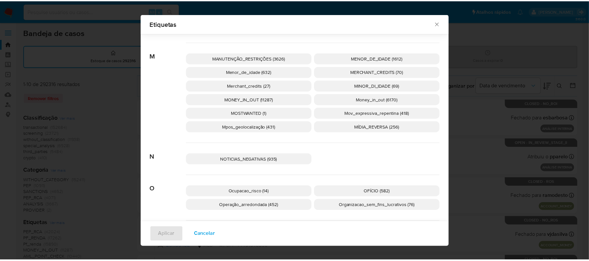
scroll to position [1217, 0]
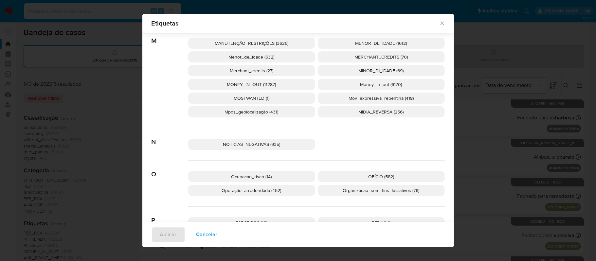
click at [247, 192] on span "Operação_arredondada (452)" at bounding box center [252, 190] width 60 height 7
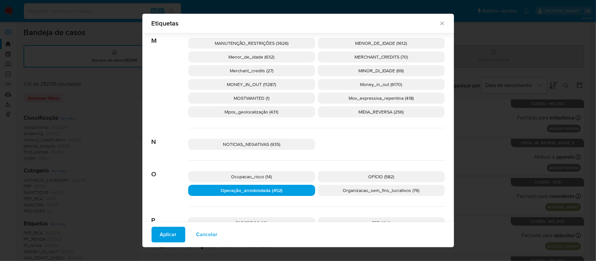
click at [160, 240] on span "Aplicar" at bounding box center [168, 235] width 17 height 14
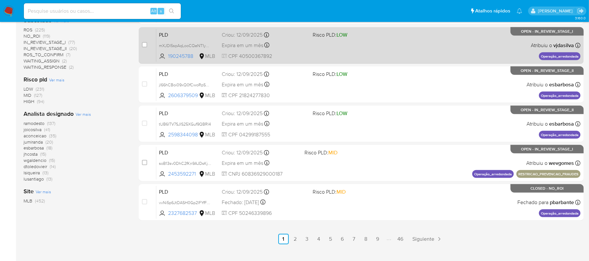
scroll to position [279, 0]
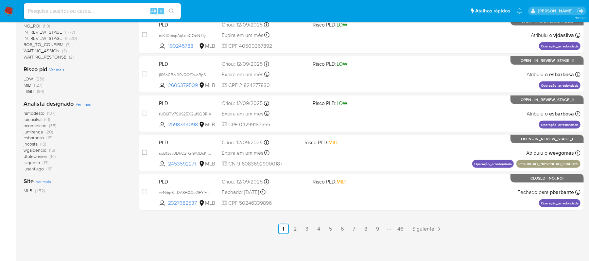
click at [295, 227] on link "2" at bounding box center [295, 229] width 10 height 10
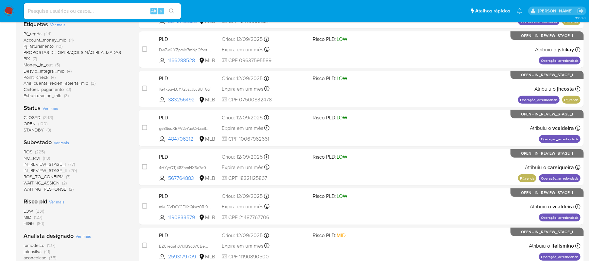
scroll to position [131, 0]
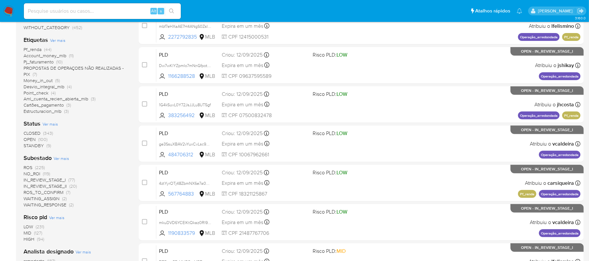
click at [33, 132] on span "CLOSED" at bounding box center [32, 133] width 17 height 7
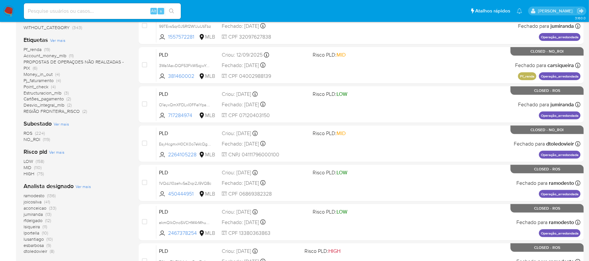
click at [28, 131] on span "ROS" at bounding box center [28, 133] width 9 height 7
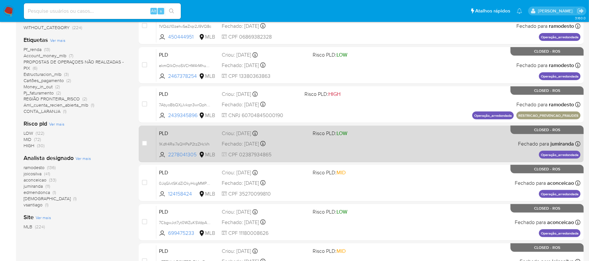
click at [448, 140] on div "PLD 1Kdfr4Rsi7sQHPsP2tzZHcVh 2278041305 MLB Risco PLD: LOW Criou: 12/08/2025 Cr…" at bounding box center [368, 143] width 424 height 33
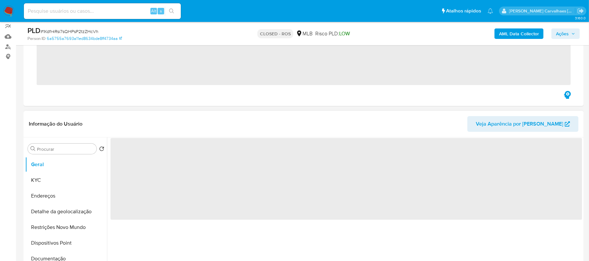
scroll to position [131, 0]
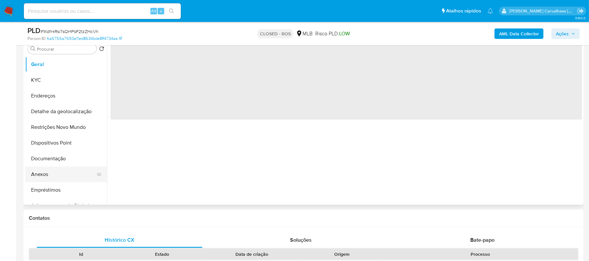
select select "10"
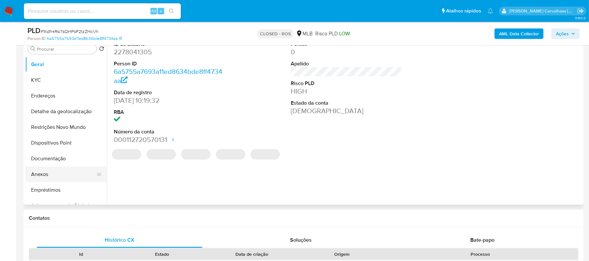
click at [47, 174] on button "Anexos" at bounding box center [63, 175] width 77 height 16
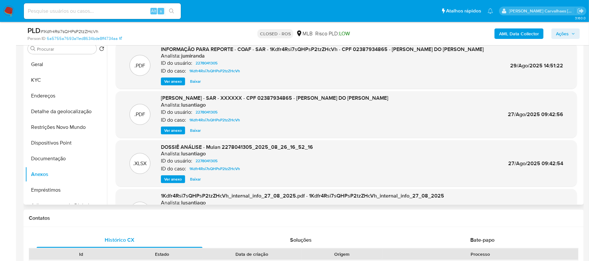
scroll to position [87, 0]
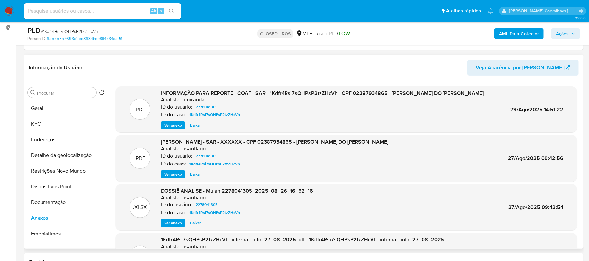
drag, startPoint x: 177, startPoint y: 135, endPoint x: 174, endPoint y: 133, distance: 3.7
click at [176, 129] on span "Ver anexo" at bounding box center [173, 125] width 18 height 7
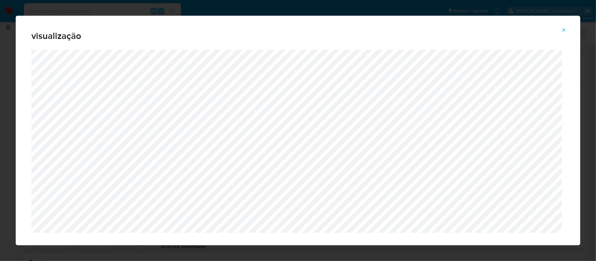
click at [567, 28] on button "Attachment preview" at bounding box center [564, 30] width 14 height 10
